Goal: Task Accomplishment & Management: Manage account settings

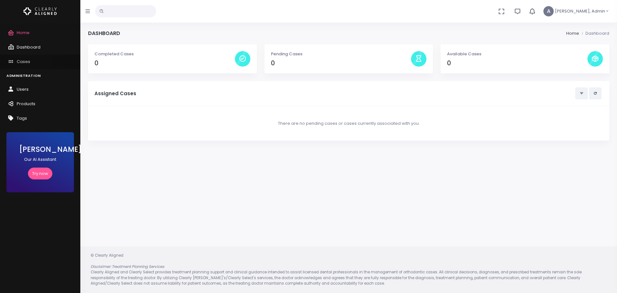
click at [35, 62] on link "Cases" at bounding box center [40, 62] width 80 height 14
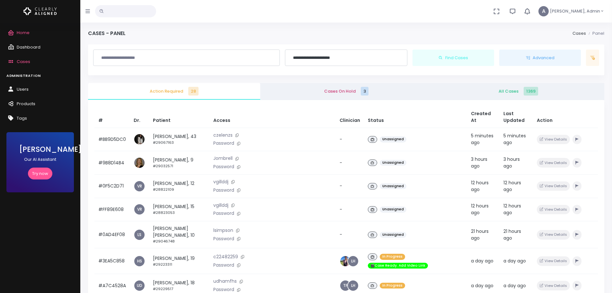
drag, startPoint x: 335, startPoint y: 96, endPoint x: 357, endPoint y: 93, distance: 21.7
click at [335, 96] on link "Cases On Hold 3" at bounding box center [346, 91] width 172 height 17
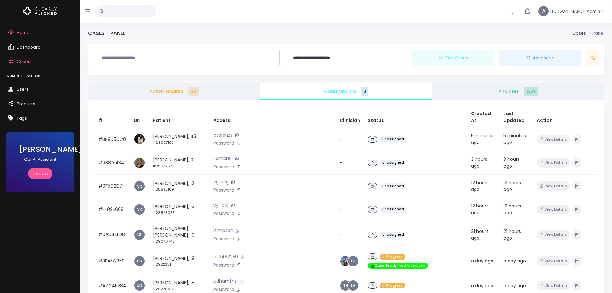
click at [479, 94] on body "**********" at bounding box center [306, 223] width 612 height 446
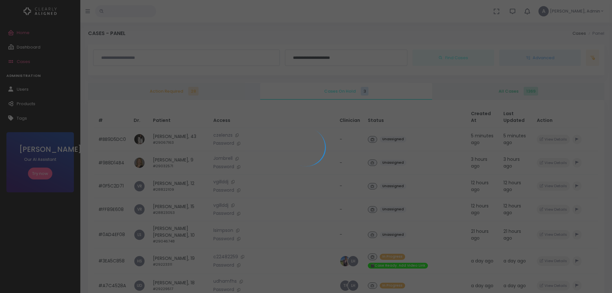
click at [173, 90] on div at bounding box center [306, 146] width 612 height 293
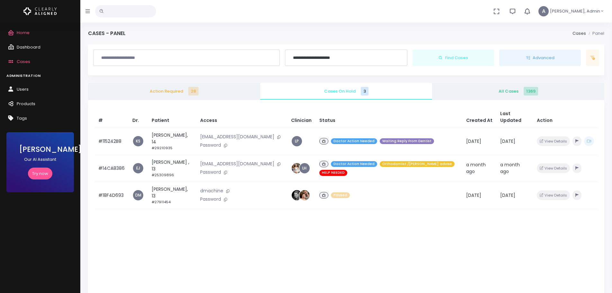
click at [173, 90] on span "Action Required 28" at bounding box center [174, 91] width 162 height 6
